Goal: Task Accomplishment & Management: Manage account settings

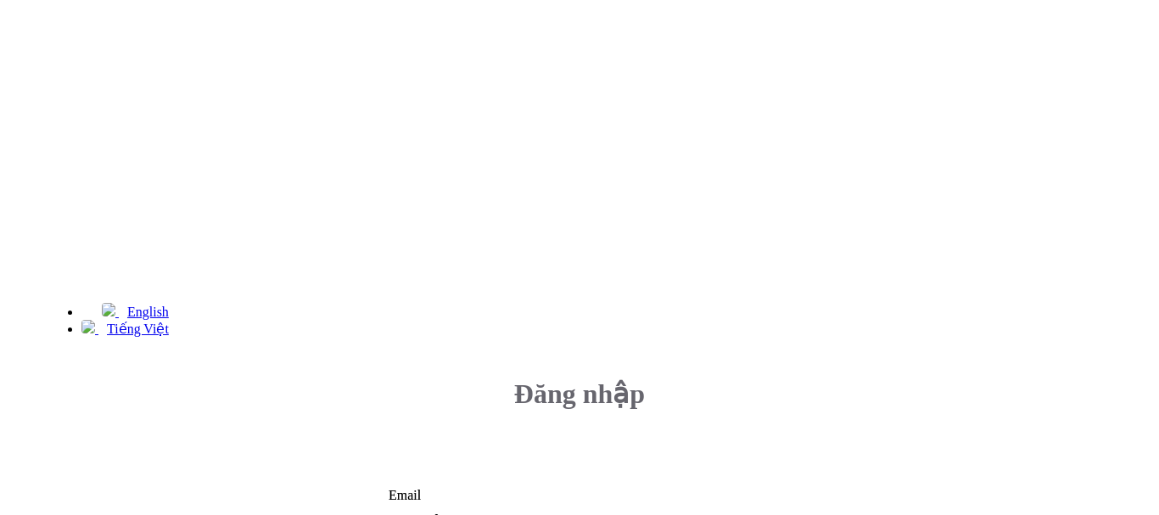
type input "ngant1@m7mfi.vn"
